Goal: Transaction & Acquisition: Obtain resource

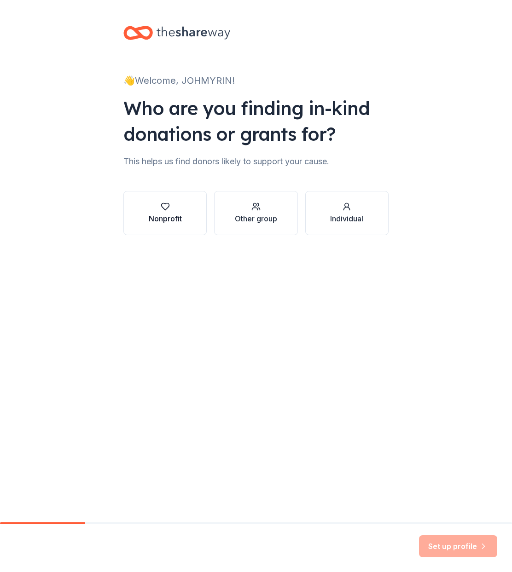
click at [176, 216] on div "Nonprofit" at bounding box center [165, 218] width 33 height 11
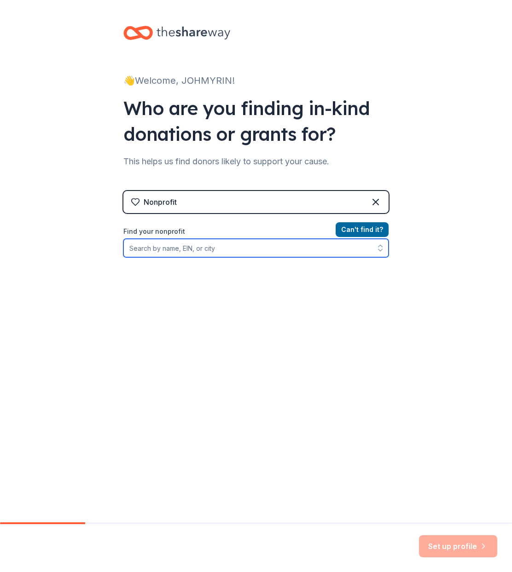
click at [240, 249] on input "Find your nonprofit" at bounding box center [255, 248] width 265 height 18
type input "Ready to Empower"
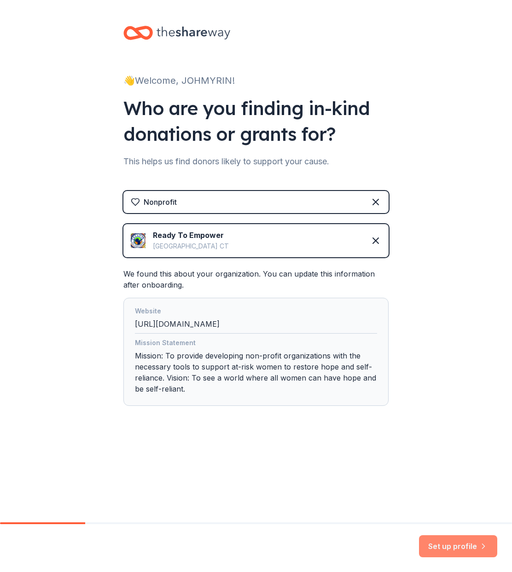
click at [454, 549] on button "Set up profile" at bounding box center [458, 546] width 78 height 22
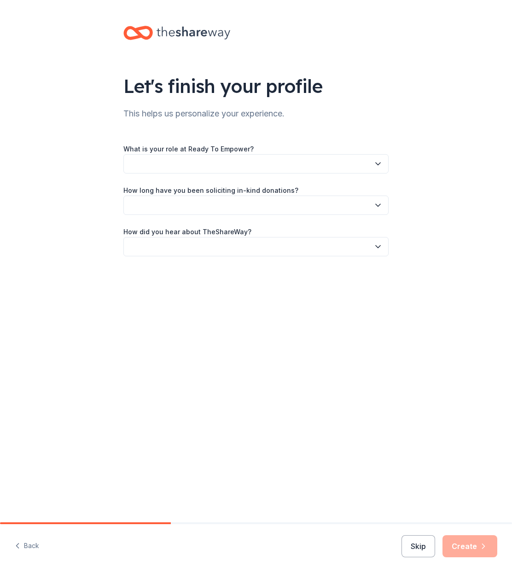
click at [184, 164] on button "button" at bounding box center [255, 163] width 265 height 19
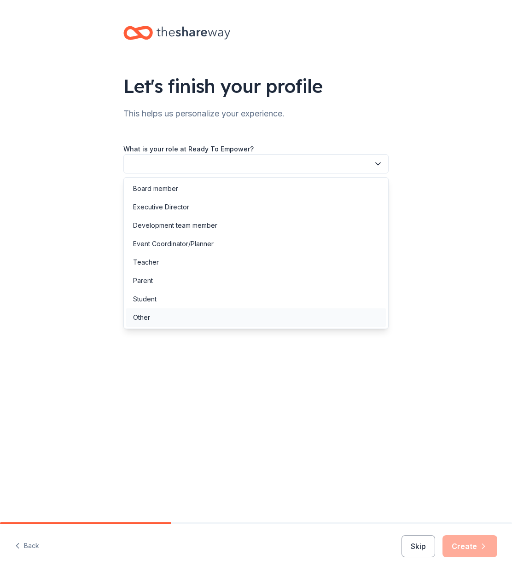
click at [188, 315] on div "Other" at bounding box center [256, 317] width 260 height 18
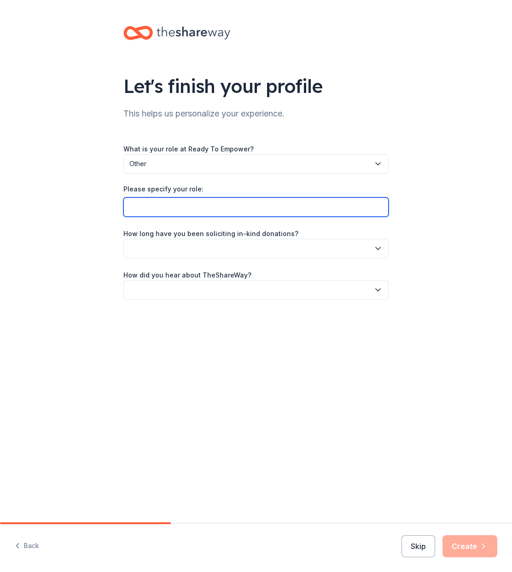
click at [195, 211] on input "Please specify your role:" at bounding box center [255, 206] width 265 height 19
type input "Grants Manager"
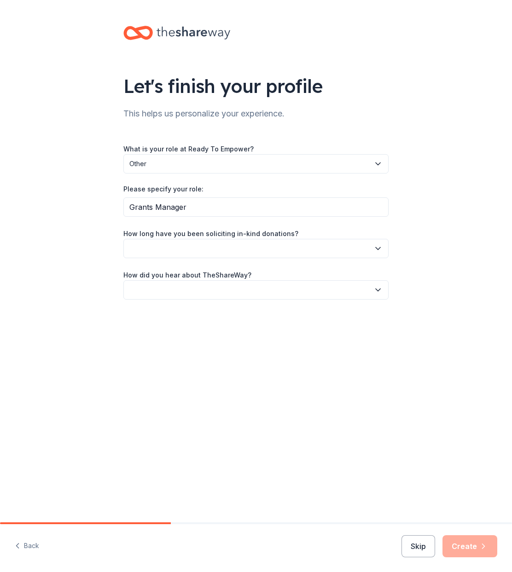
click at [206, 242] on button "button" at bounding box center [255, 248] width 265 height 19
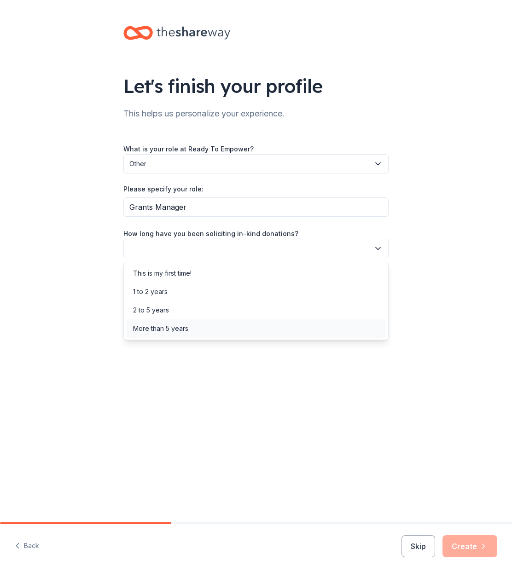
click at [215, 324] on div "More than 5 years" at bounding box center [256, 328] width 260 height 18
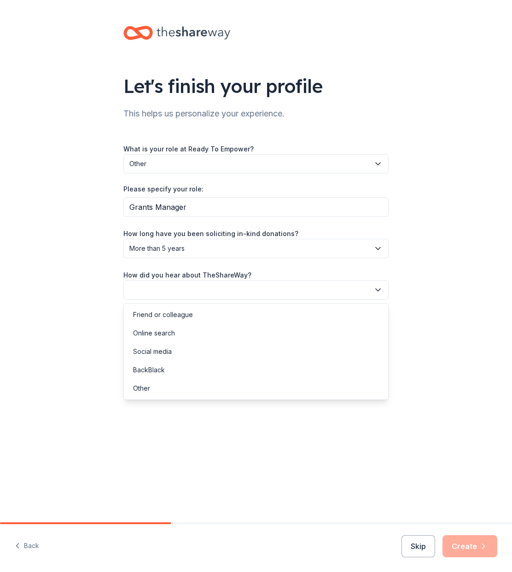
click at [284, 292] on button "button" at bounding box center [255, 289] width 265 height 19
click at [239, 329] on div "Online search" at bounding box center [256, 333] width 260 height 18
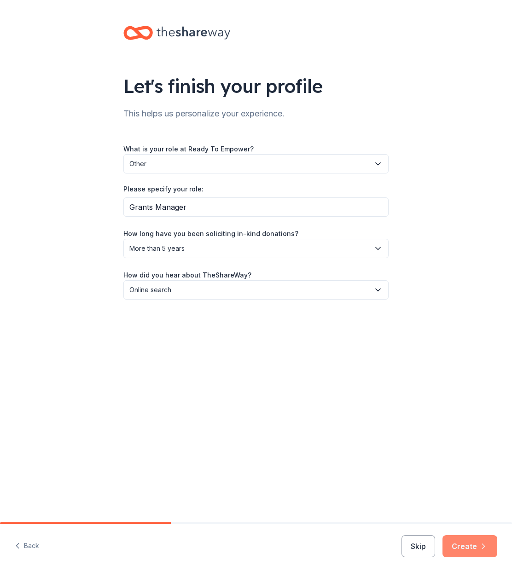
click at [474, 547] on button "Create" at bounding box center [469, 546] width 55 height 22
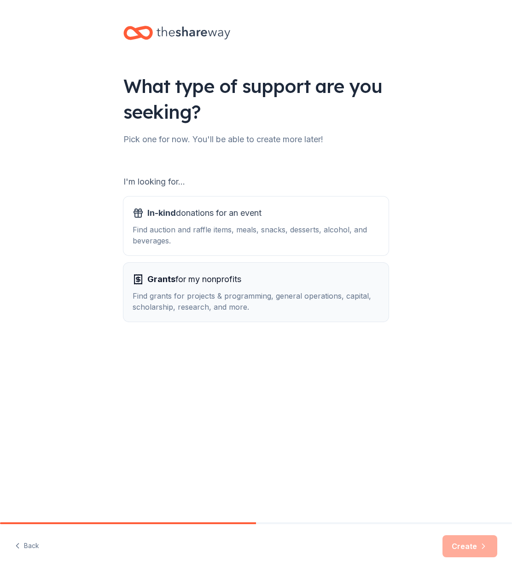
click at [227, 289] on div "Grants for my nonprofits Find grants for projects & programming, general operat…" at bounding box center [256, 292] width 247 height 40
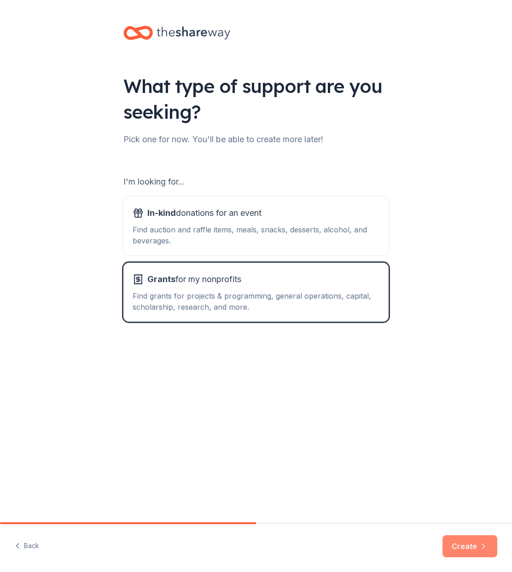
click at [473, 538] on button "Create" at bounding box center [469, 546] width 55 height 22
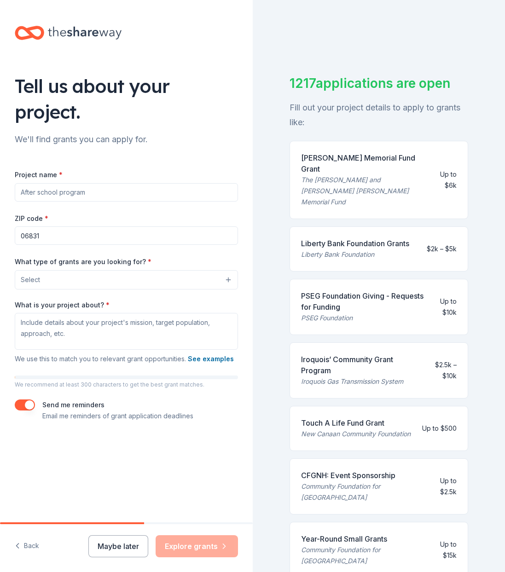
click at [76, 183] on input "Project name *" at bounding box center [126, 192] width 223 height 18
paste input "Ready EmpowerED"
type input "Ready EmpowerED"
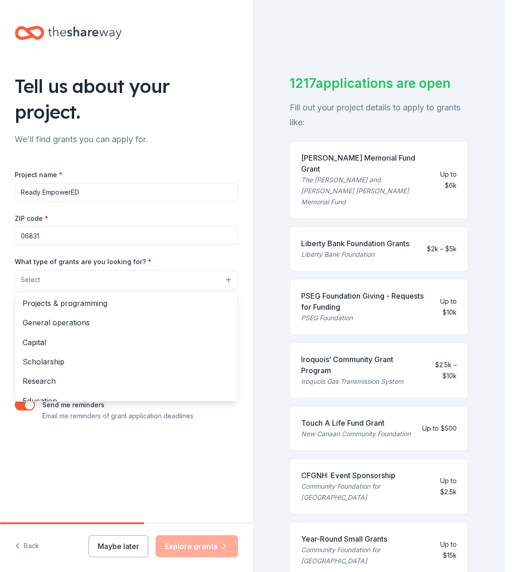
click at [84, 270] on button "Select" at bounding box center [126, 279] width 223 height 19
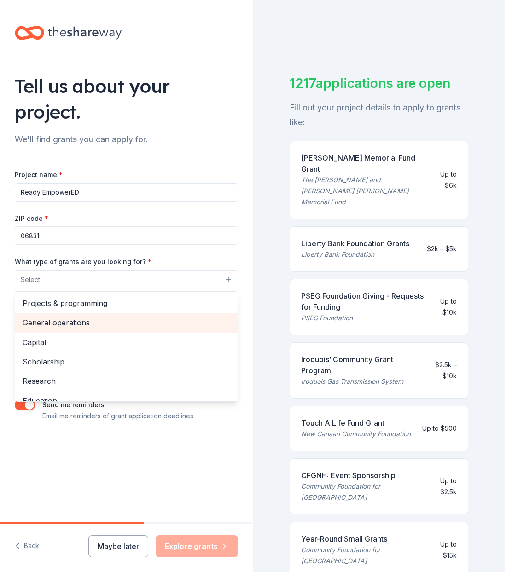
click at [90, 317] on span "General operations" at bounding box center [127, 323] width 208 height 12
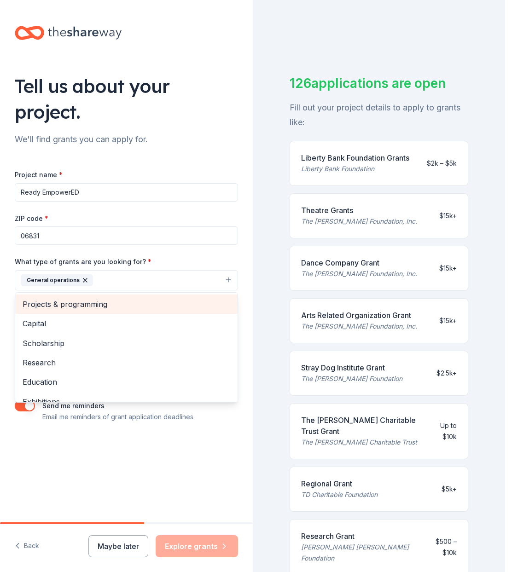
click at [103, 298] on span "Projects & programming" at bounding box center [127, 304] width 208 height 12
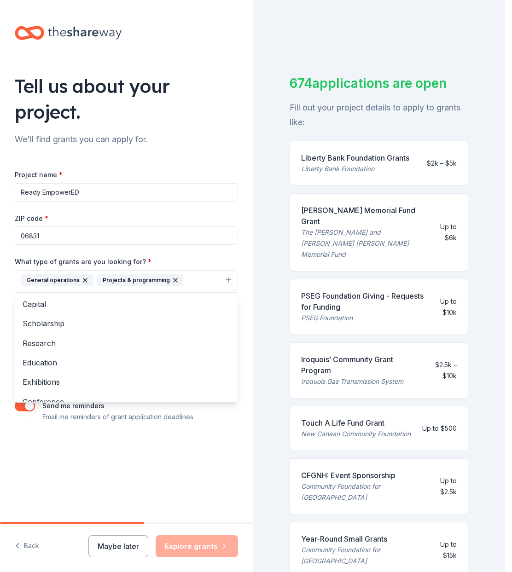
click at [248, 246] on div "Tell us about your project. We'll find grants you can apply for. Project name *…" at bounding box center [126, 233] width 253 height 467
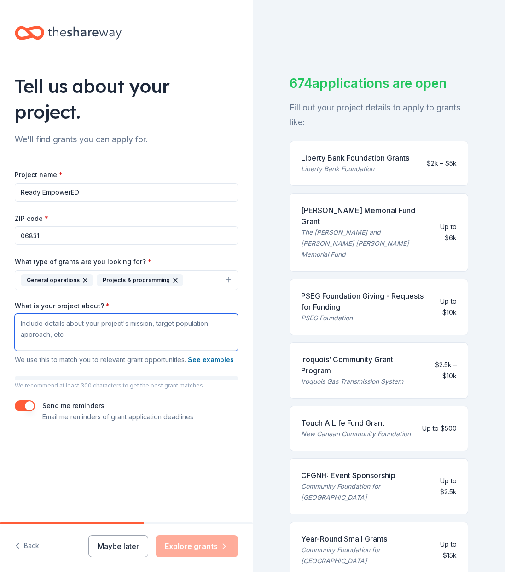
click at [58, 314] on textarea "What is your project about? *" at bounding box center [126, 332] width 223 height 37
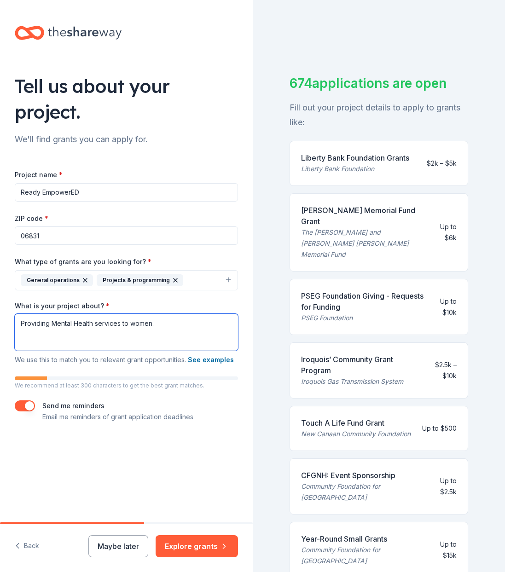
type textarea "Providing Mental Health services to women."
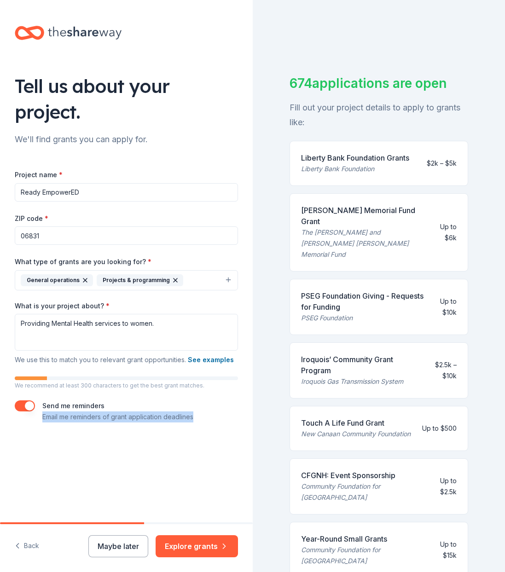
drag, startPoint x: 206, startPoint y: 389, endPoint x: 212, endPoint y: 392, distance: 6.4
click at [212, 400] on div "Send me reminders Email me reminders of grant application deadlines" at bounding box center [126, 411] width 223 height 22
click at [218, 404] on div "Tell us about your project. We'll find grants you can apply for. Project name *…" at bounding box center [126, 233] width 253 height 467
click at [195, 544] on button "Explore grants" at bounding box center [197, 546] width 82 height 22
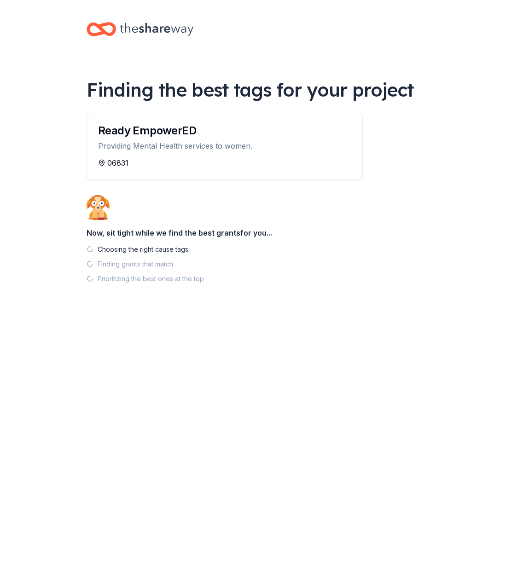
click at [205, 157] on div "06831" at bounding box center [224, 162] width 253 height 11
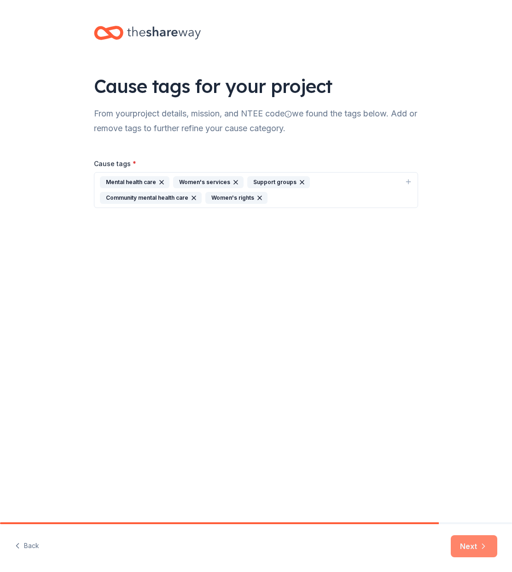
click at [479, 550] on icon "button" at bounding box center [483, 546] width 9 height 9
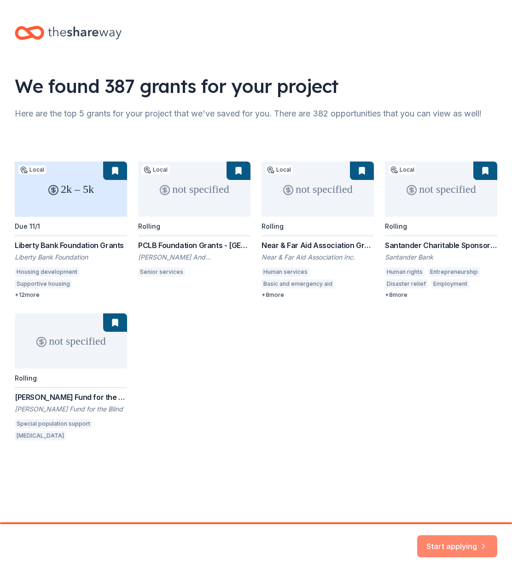
click at [451, 545] on button "Start applying" at bounding box center [457, 541] width 80 height 22
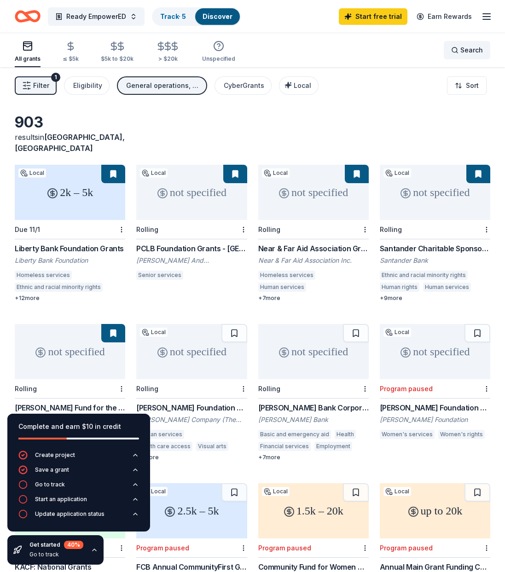
click at [464, 49] on span "Search" at bounding box center [471, 50] width 23 height 11
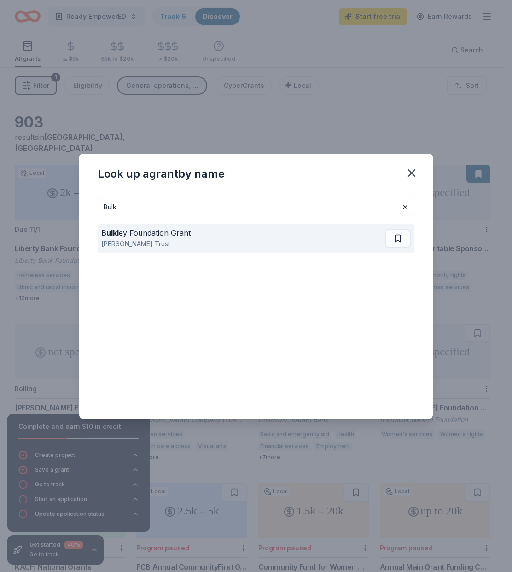
type input "Bulk"
click at [173, 237] on div "Bulkl ey Fo u ndation Grant" at bounding box center [145, 232] width 89 height 11
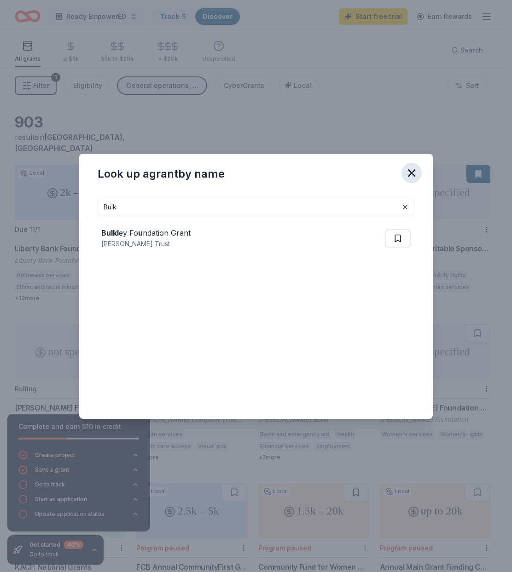
click at [410, 173] on icon "button" at bounding box center [411, 173] width 13 height 13
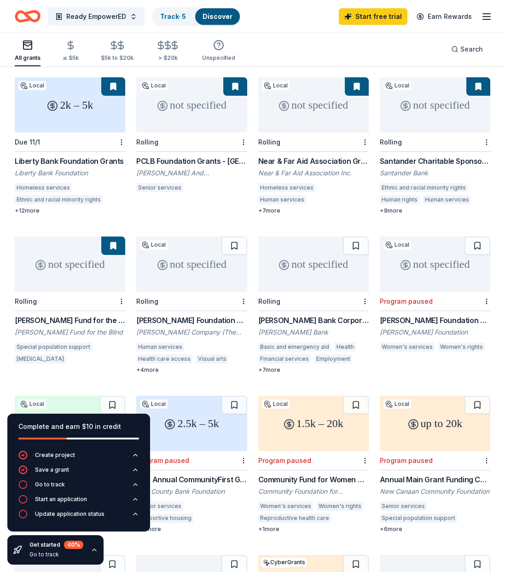
scroll to position [91, 0]
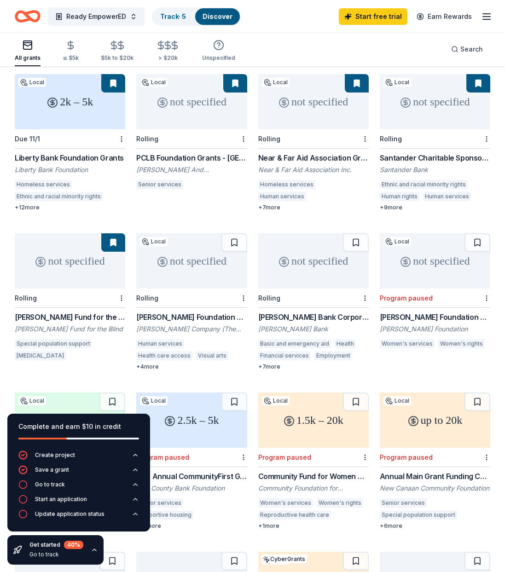
click at [150, 363] on div "+ 4 more" at bounding box center [191, 366] width 110 height 7
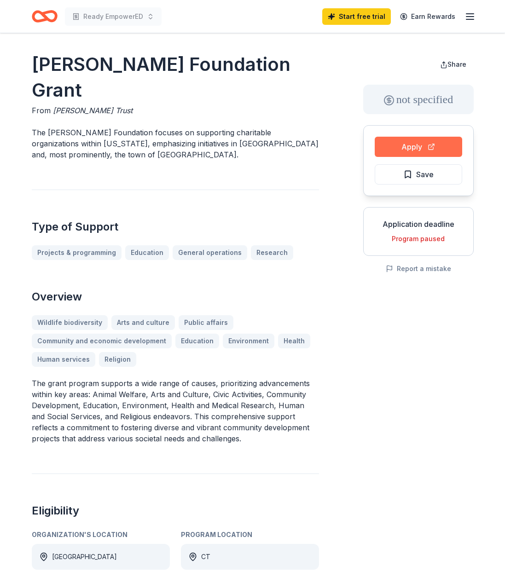
click at [411, 146] on button "Apply" at bounding box center [418, 147] width 87 height 20
click at [418, 148] on button "Apply" at bounding box center [418, 147] width 87 height 20
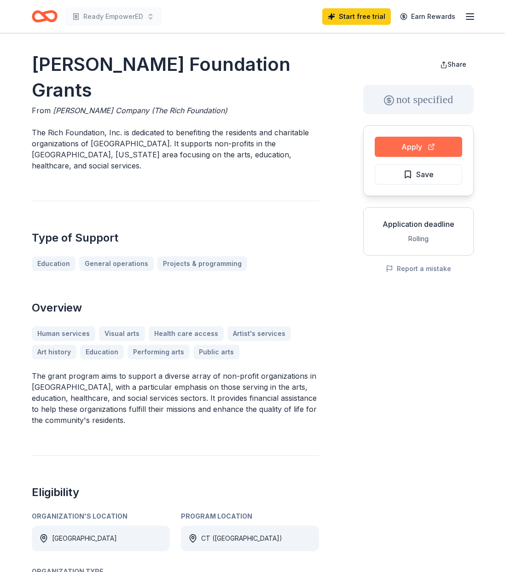
click at [414, 138] on button "Apply" at bounding box center [418, 147] width 87 height 20
